Goal: Complete application form

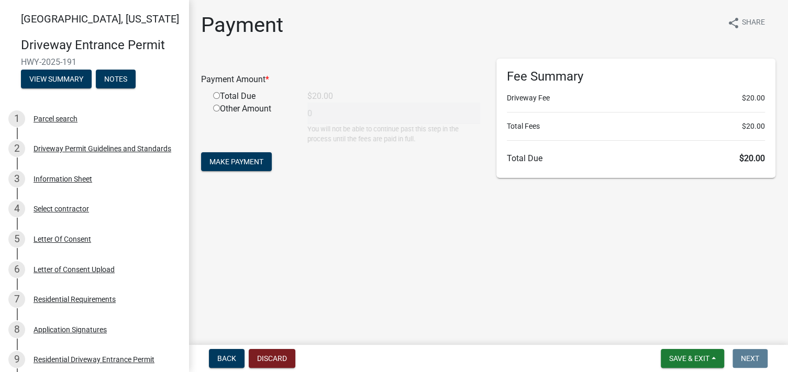
click at [215, 96] on input "radio" at bounding box center [216, 95] width 7 height 7
radio input "true"
type input "20"
click at [235, 158] on span "Make Payment" at bounding box center [236, 162] width 54 height 8
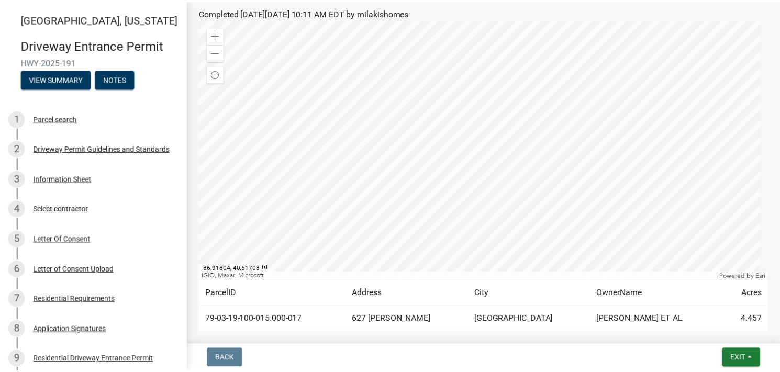
scroll to position [192, 0]
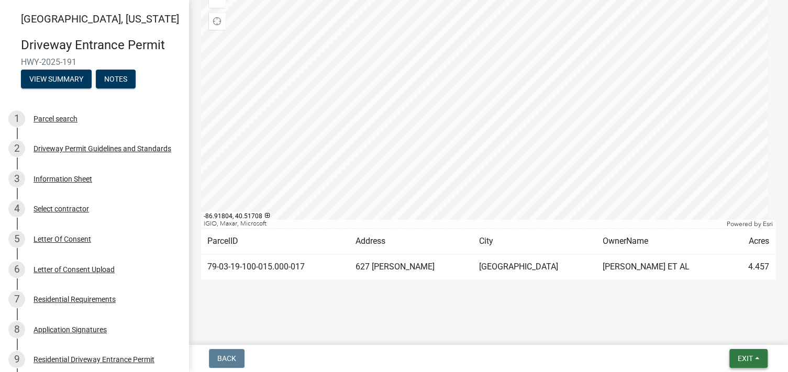
click at [734, 358] on button "Exit" at bounding box center [748, 358] width 38 height 19
click at [705, 326] on button "Save & Exit" at bounding box center [726, 331] width 84 height 25
